Goal: Complete application form

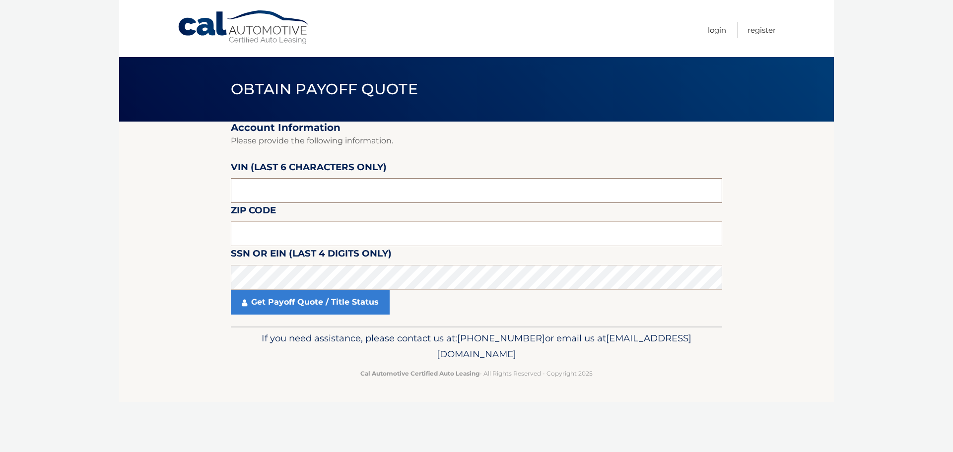
click at [278, 185] on input "text" at bounding box center [477, 190] width 492 height 25
click at [274, 193] on input "text" at bounding box center [477, 190] width 492 height 25
paste input "2PC513"
type input "2PC513"
click at [269, 235] on input "text" at bounding box center [477, 233] width 492 height 25
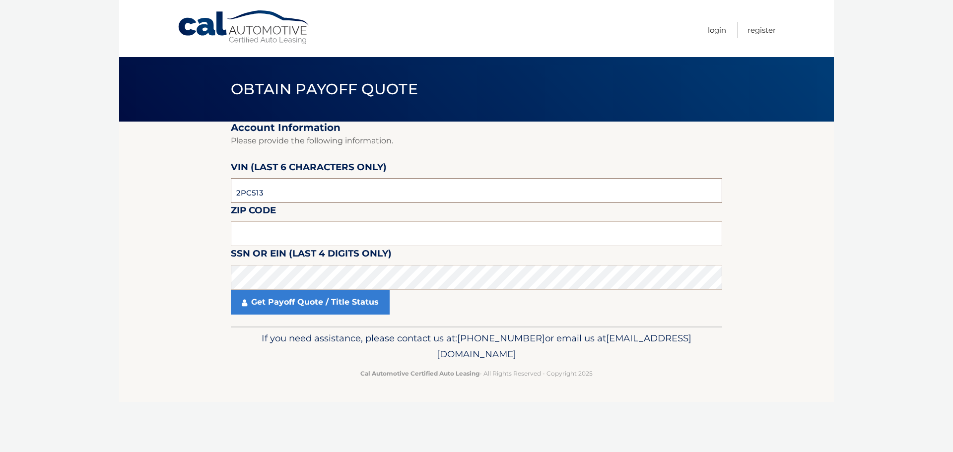
drag, startPoint x: 289, startPoint y: 195, endPoint x: 197, endPoint y: 206, distance: 92.5
click at [197, 206] on section "Account Information Please provide the following information. [PERSON_NAME] (la…" at bounding box center [476, 224] width 715 height 205
type input "1*****"
type input "513253"
click at [302, 237] on input "text" at bounding box center [477, 233] width 492 height 25
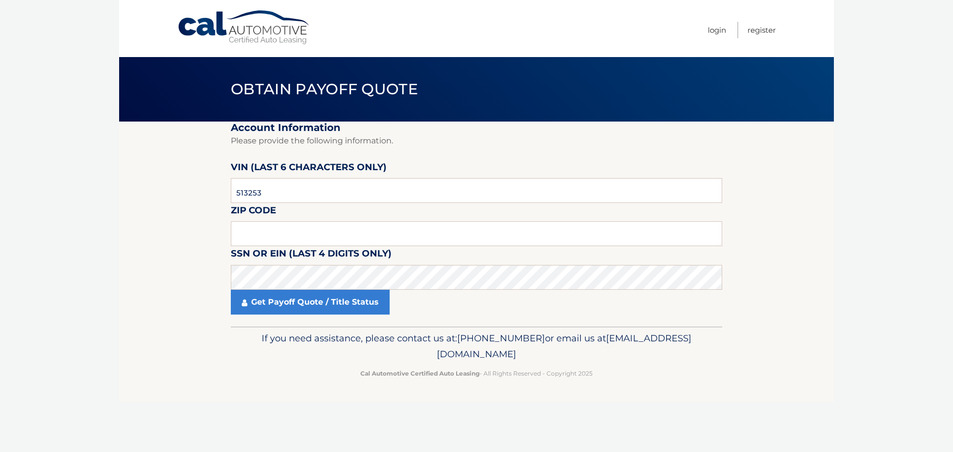
click at [152, 238] on section "Account Information Please provide the following information. [PERSON_NAME] (la…" at bounding box center [476, 224] width 715 height 205
